Goal: Task Accomplishment & Management: Manage account settings

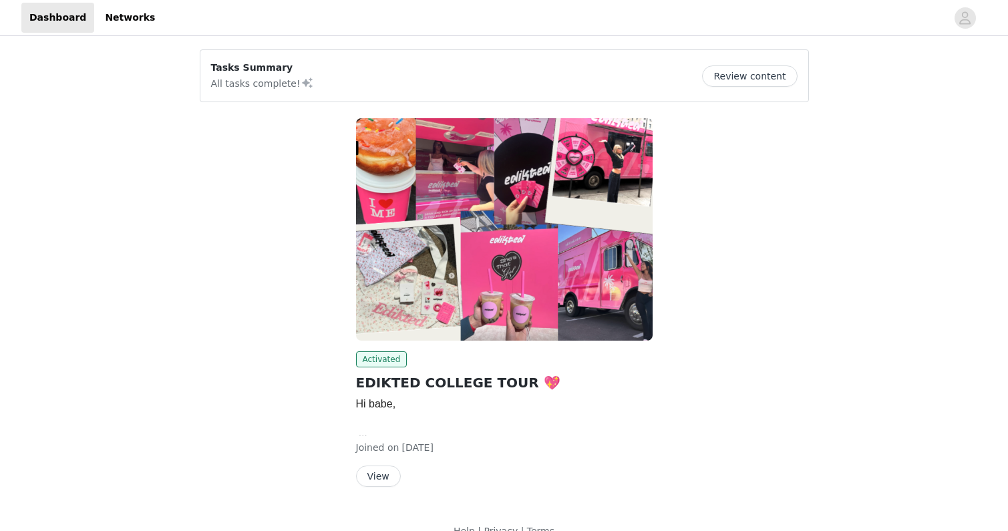
scroll to position [23, 0]
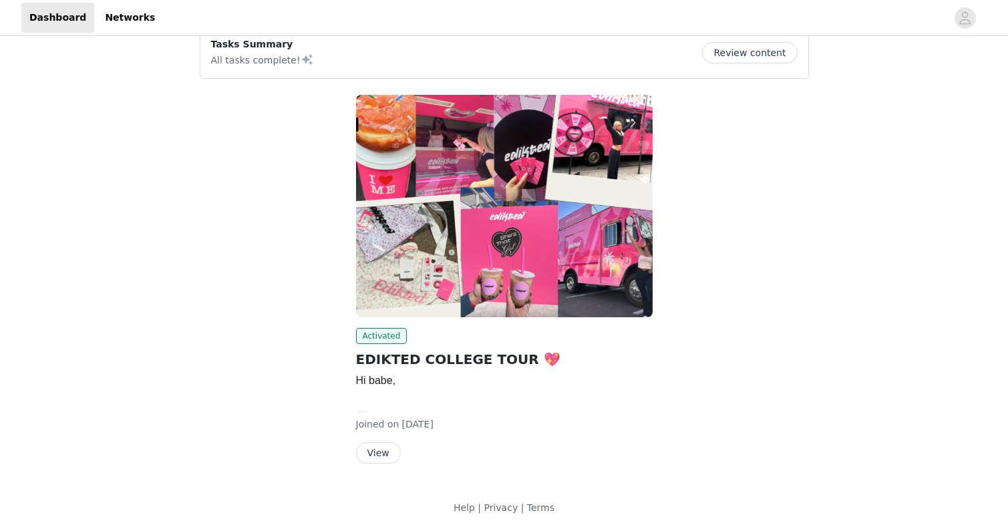
click at [385, 450] on button "View" at bounding box center [378, 452] width 45 height 21
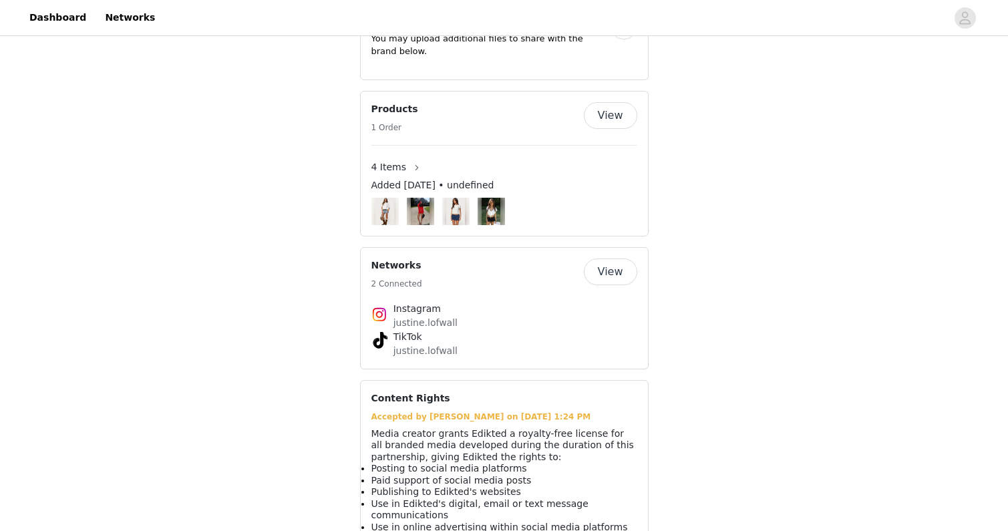
scroll to position [998, 0]
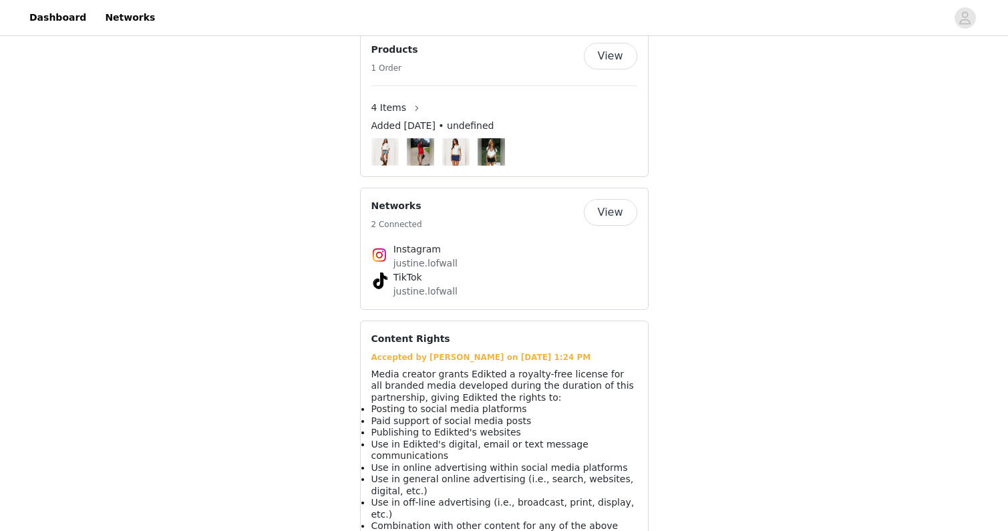
click at [492, 156] on img at bounding box center [491, 151] width 18 height 27
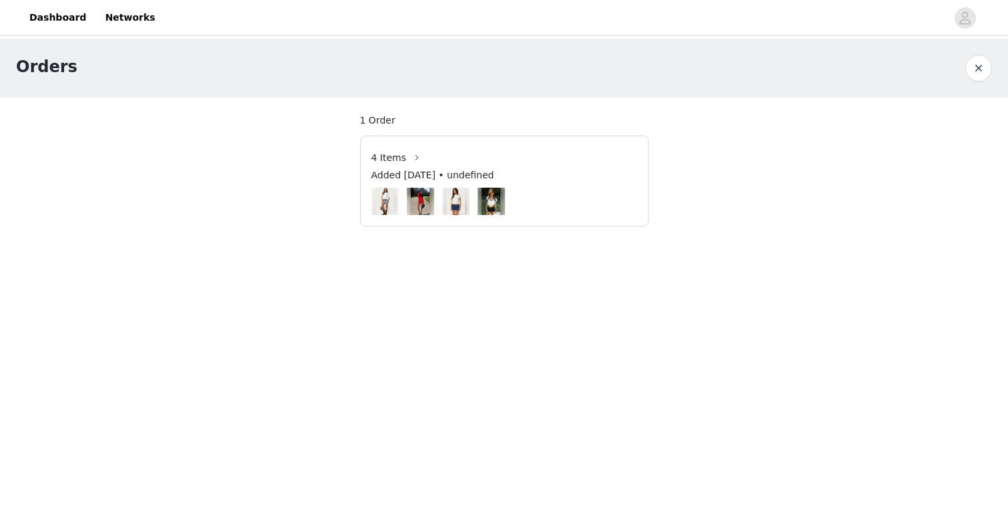
click at [494, 198] on img at bounding box center [491, 201] width 18 height 27
